Goal: Ask a question: Seek information or help from site administrators or community

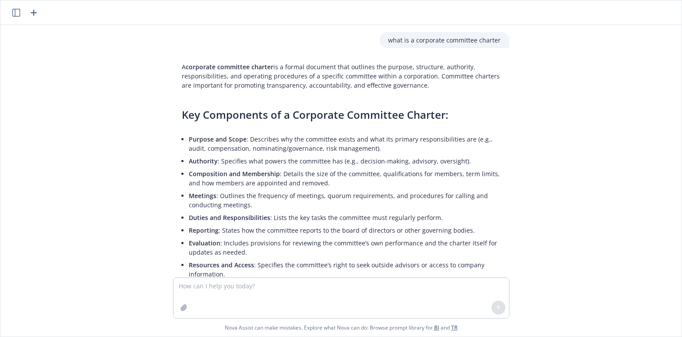
scroll to position [3976, 0]
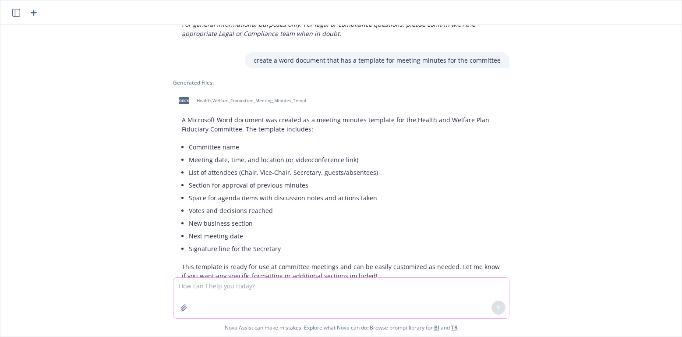
click at [215, 291] on textarea at bounding box center [342, 298] width 336 height 40
type textarea "d"
click at [38, 12] on icon "button" at bounding box center [33, 12] width 11 height 11
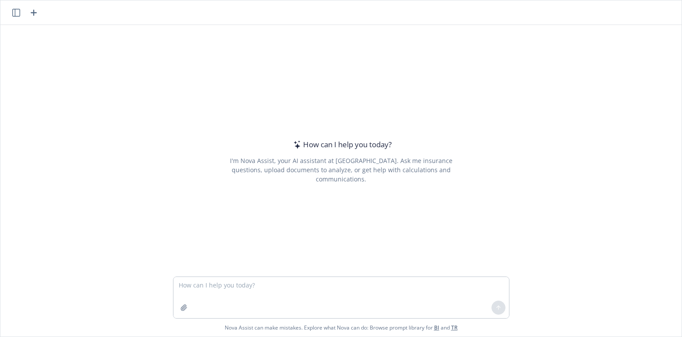
type textarea "what states have state insurance mandates that allow former spouses to remain o…"
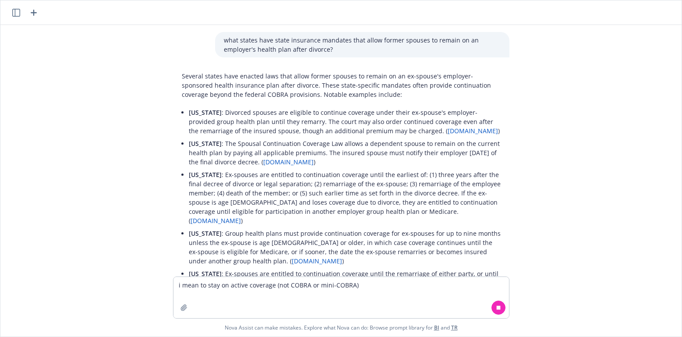
type textarea "i mean to stay on active coverage (not COBRA or mini-COBRA)"
click at [497, 306] on icon at bounding box center [499, 308] width 6 height 6
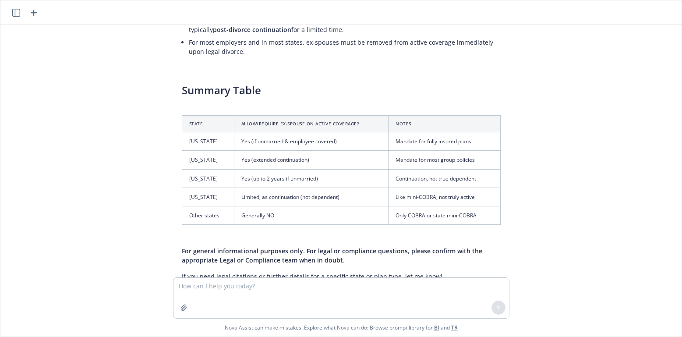
scroll to position [982, 0]
